Goal: Information Seeking & Learning: Check status

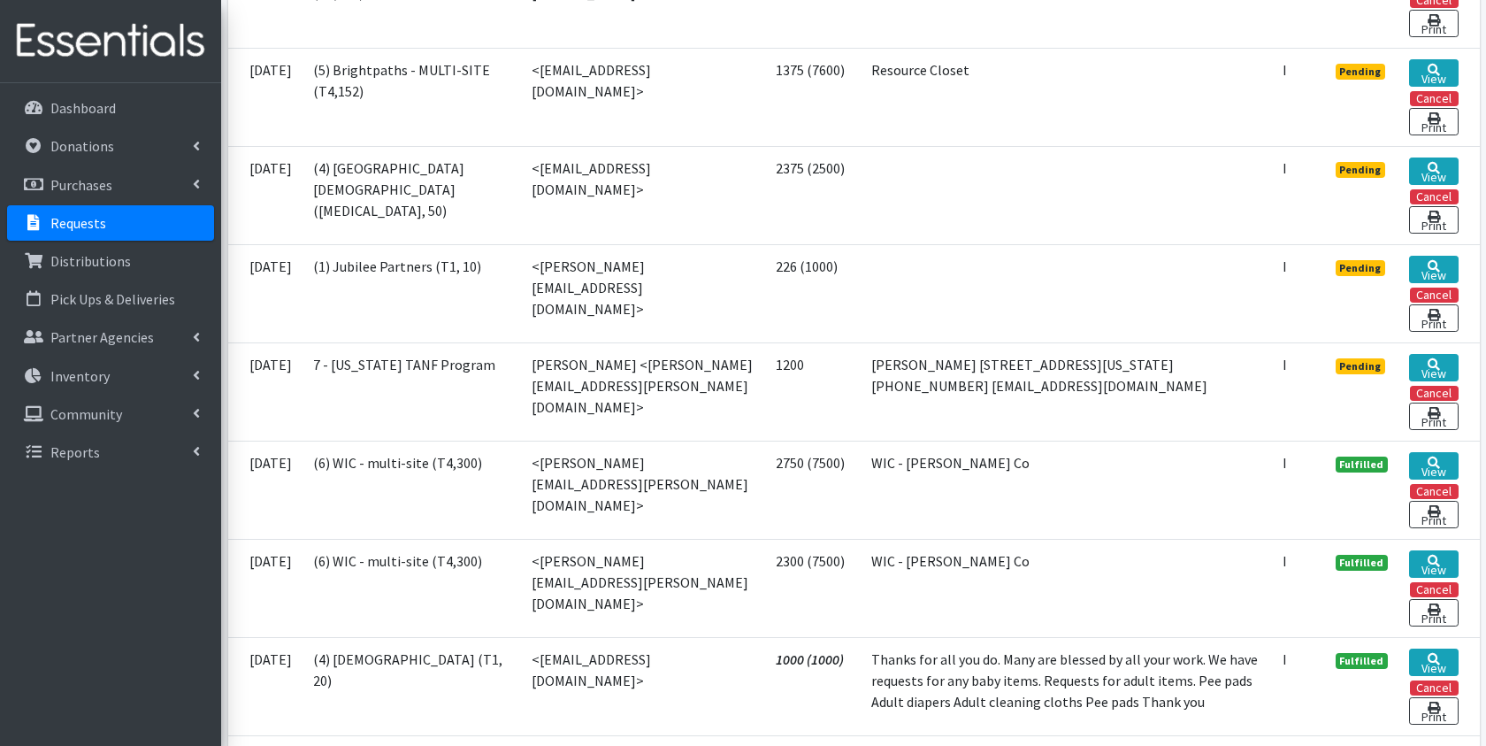
scroll to position [550, 0]
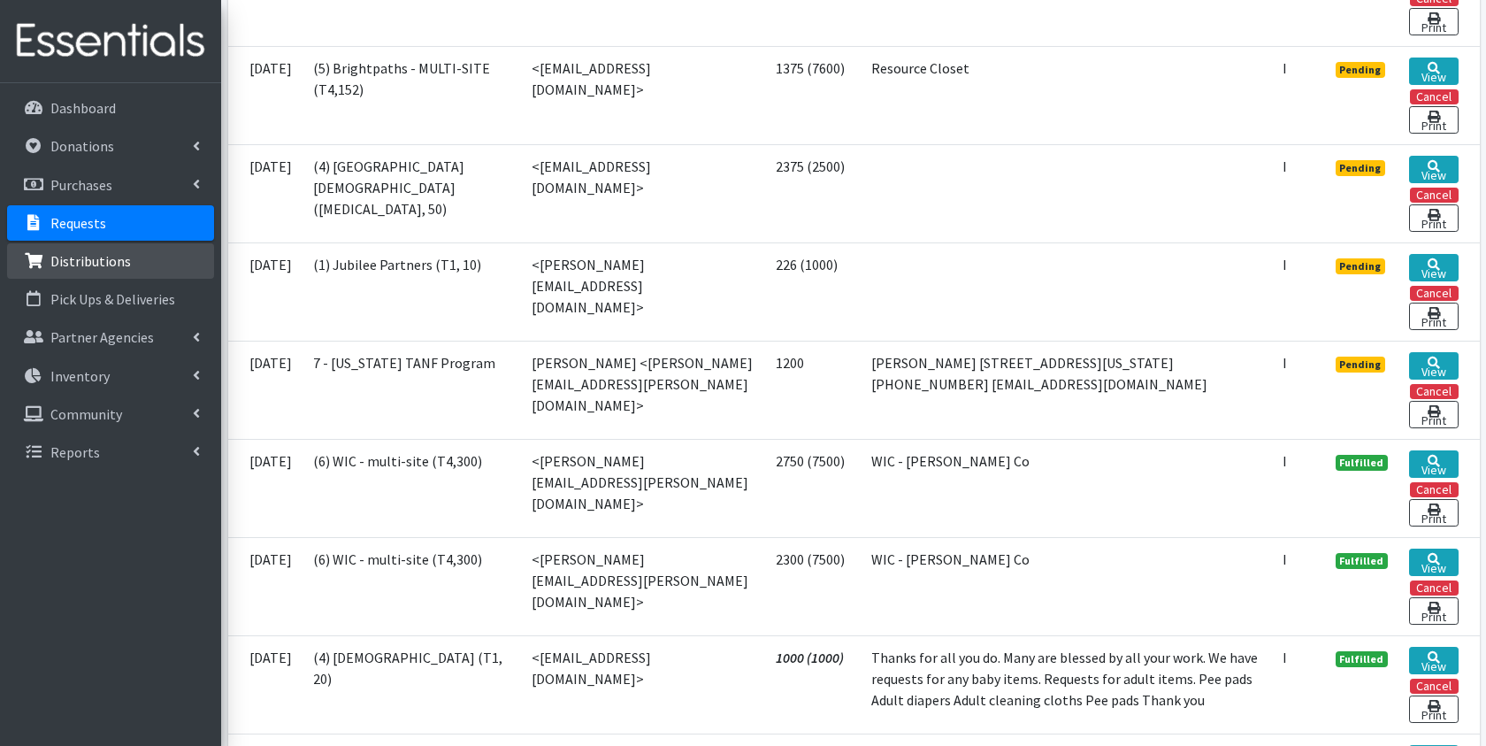
click at [96, 265] on p "Distributions" at bounding box center [90, 261] width 81 height 18
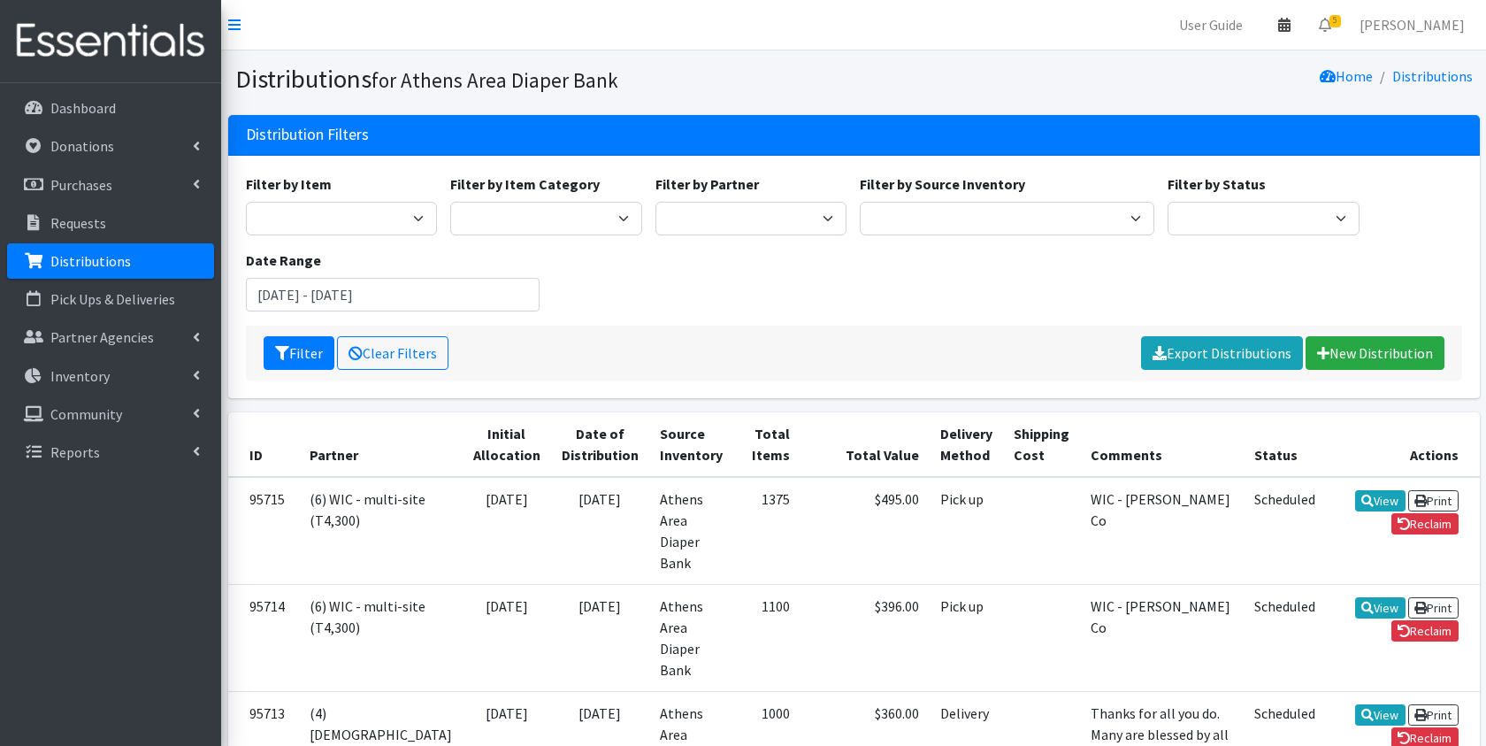
click at [1283, 17] on link at bounding box center [1284, 24] width 41 height 35
click at [1221, 90] on link "View Calendar" at bounding box center [1181, 97] width 246 height 33
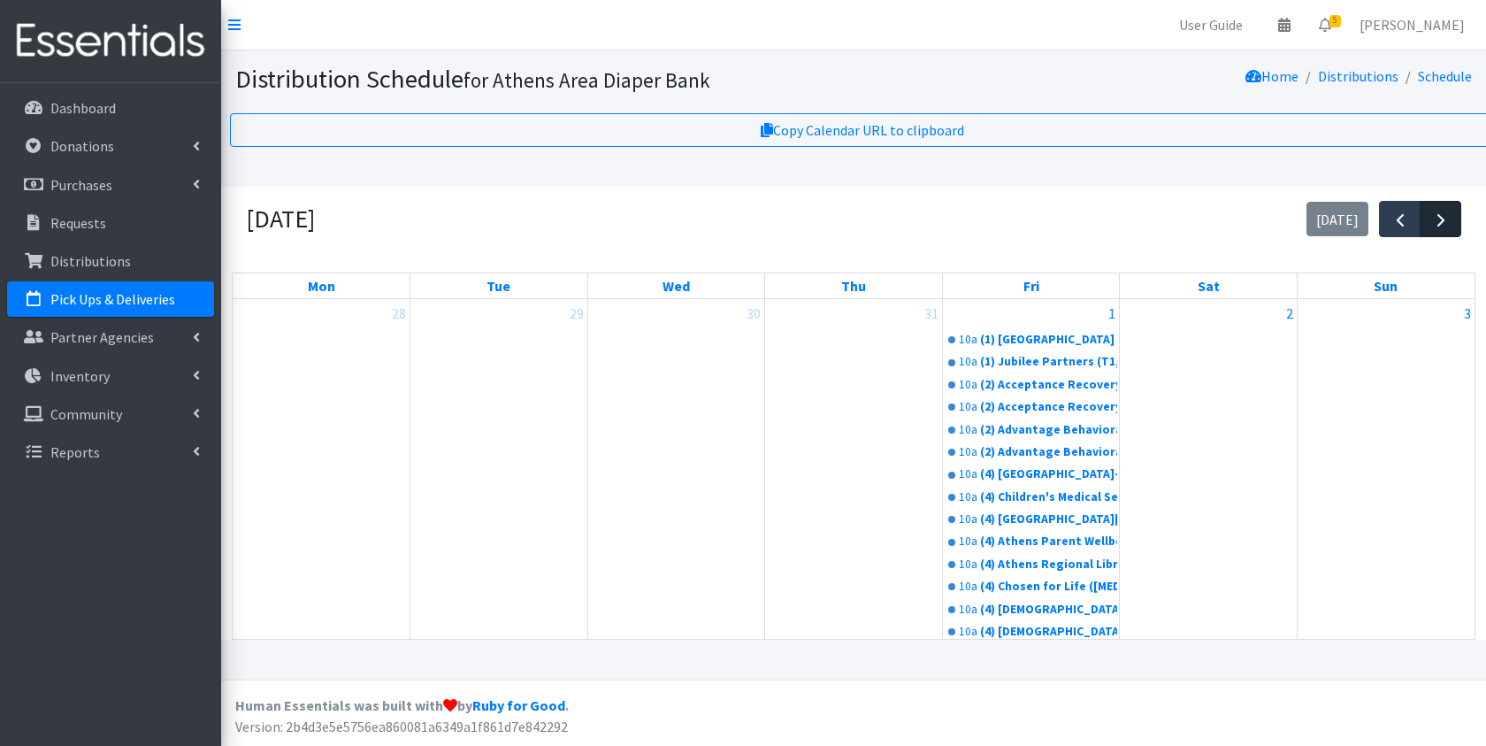
click at [1432, 212] on span "button" at bounding box center [1441, 220] width 21 height 21
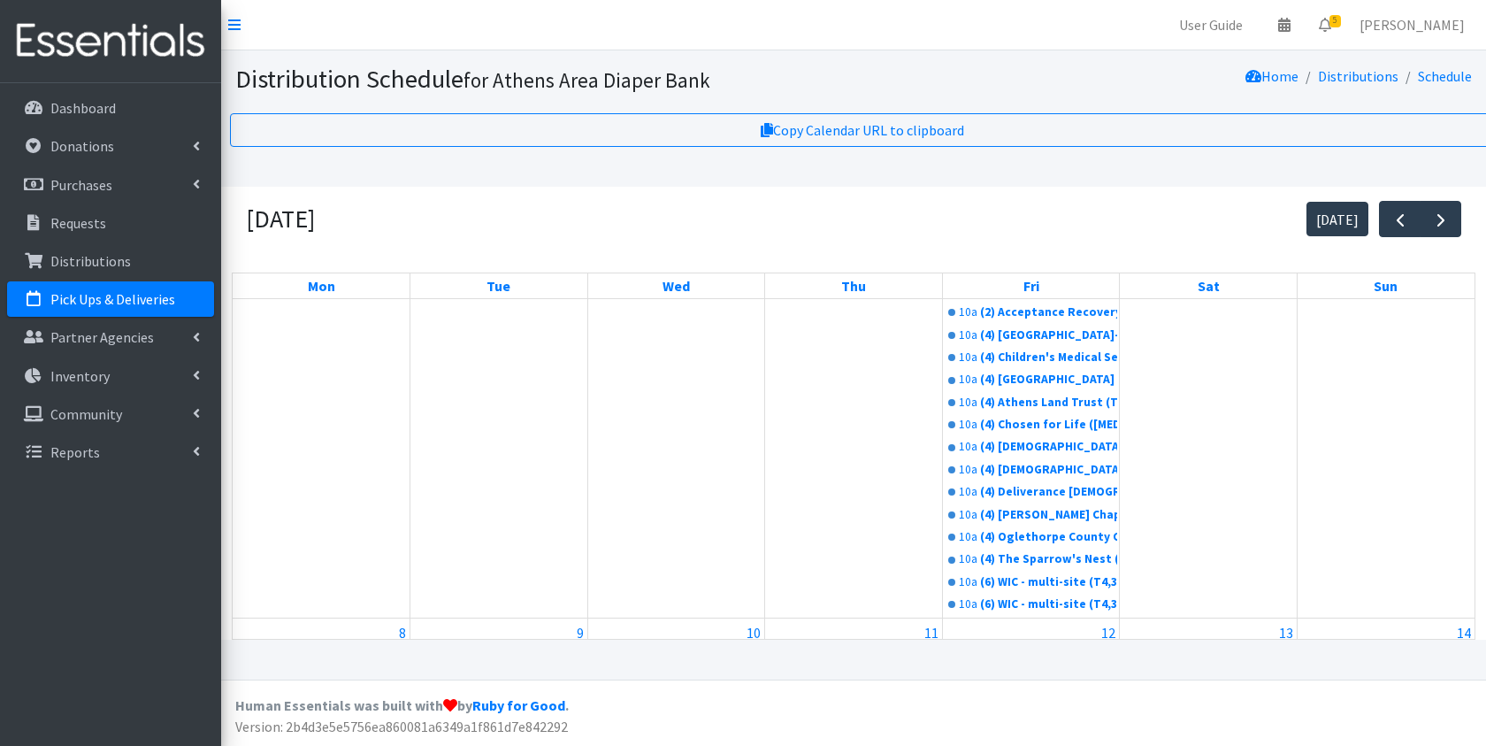
scroll to position [92, 0]
click at [1081, 324] on div "(2) Acceptance Recovery Center - Mixed Type: (T1, 20 children total; 5 S ; 15 N…" at bounding box center [1049, 315] width 138 height 18
